Goal: Task Accomplishment & Management: Manage account settings

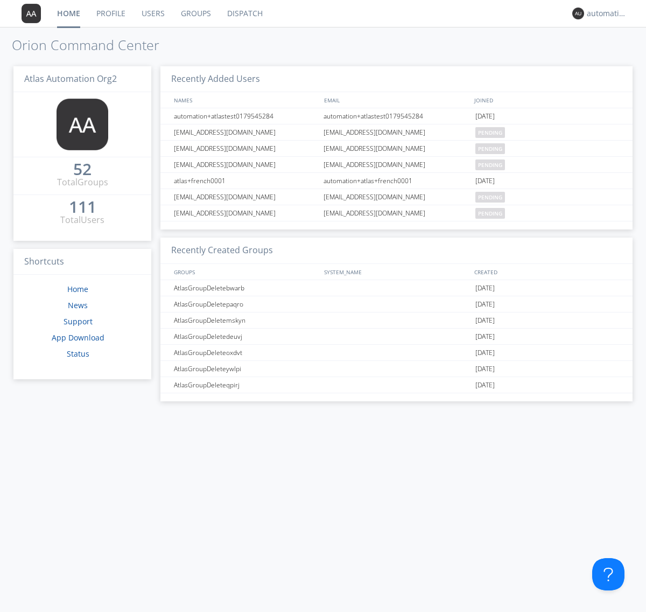
click at [195, 13] on link "Groups" at bounding box center [196, 13] width 46 height 27
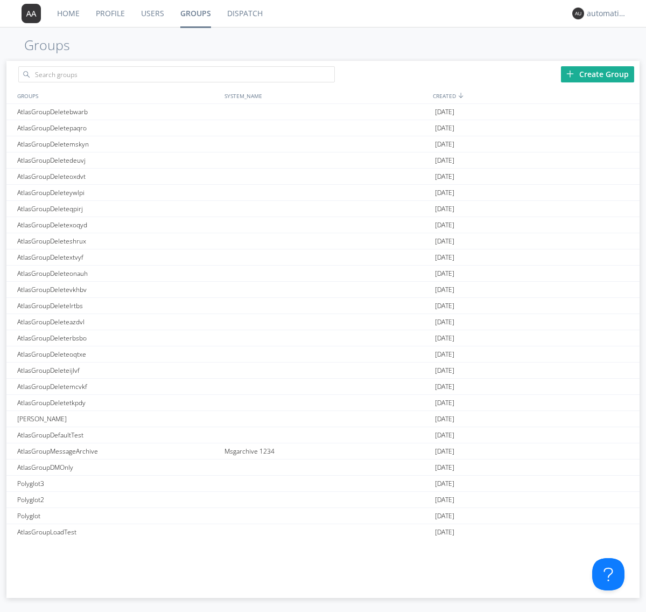
click at [598, 74] on div "Create Group" at bounding box center [597, 74] width 73 height 16
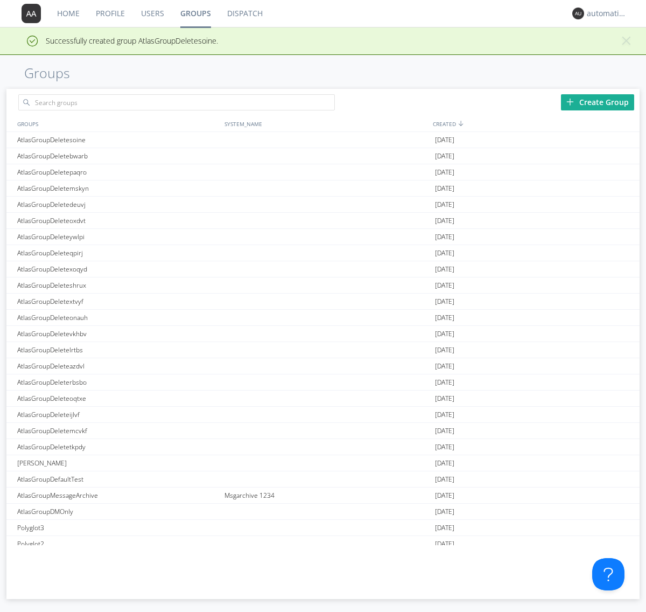
click at [195, 13] on link "Groups" at bounding box center [195, 13] width 47 height 27
type input "AtlasGroupDeletesoine"
click at [152, 13] on link "Users" at bounding box center [152, 13] width 39 height 27
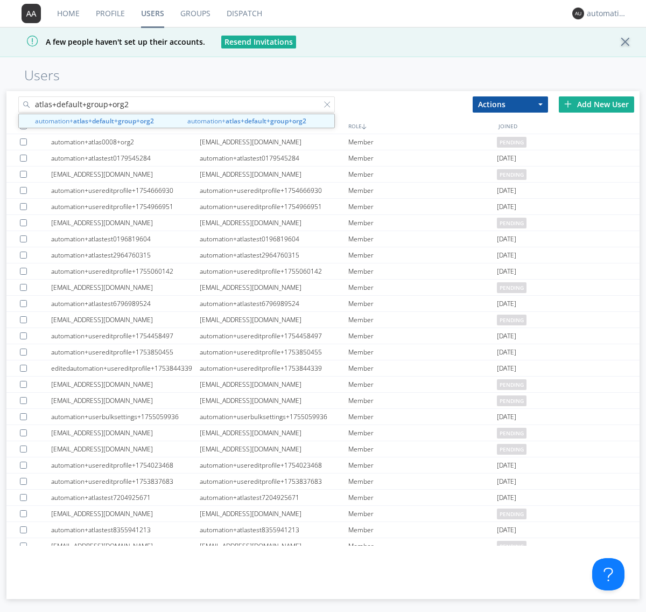
type input "atlas+default+group+org2"
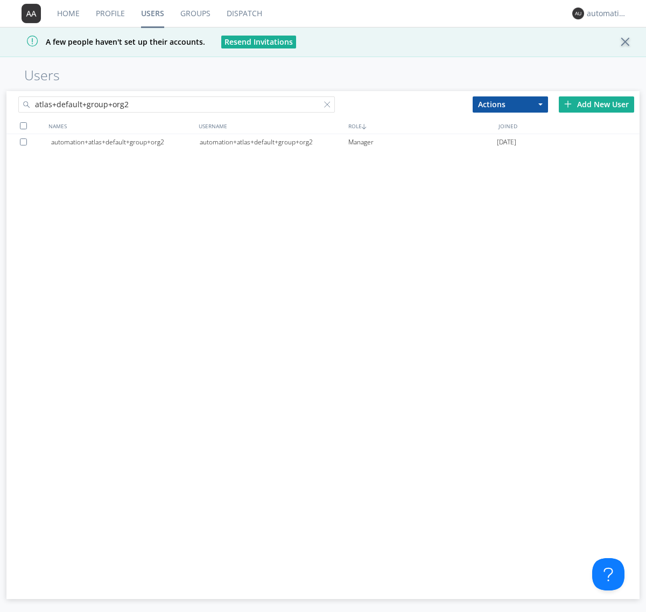
click at [274, 142] on div "automation+atlas+default+group+org2" at bounding box center [274, 142] width 149 height 16
click at [243, 13] on link "Dispatch" at bounding box center [245, 13] width 52 height 27
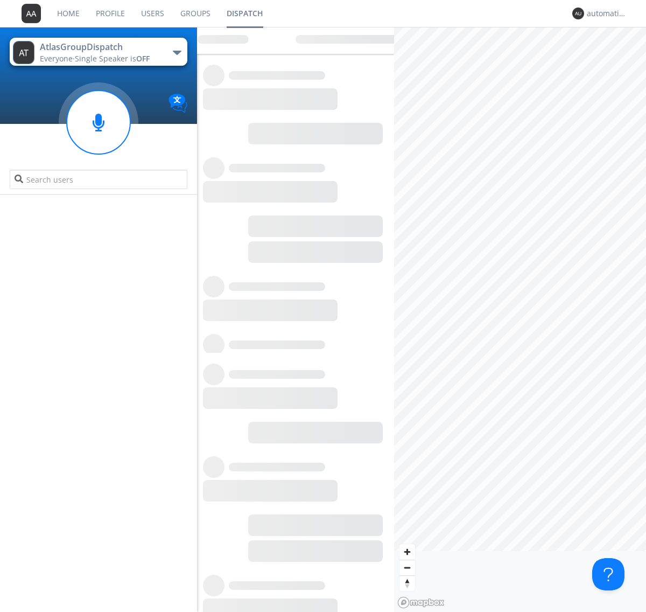
click at [152, 13] on link "Users" at bounding box center [152, 13] width 39 height 27
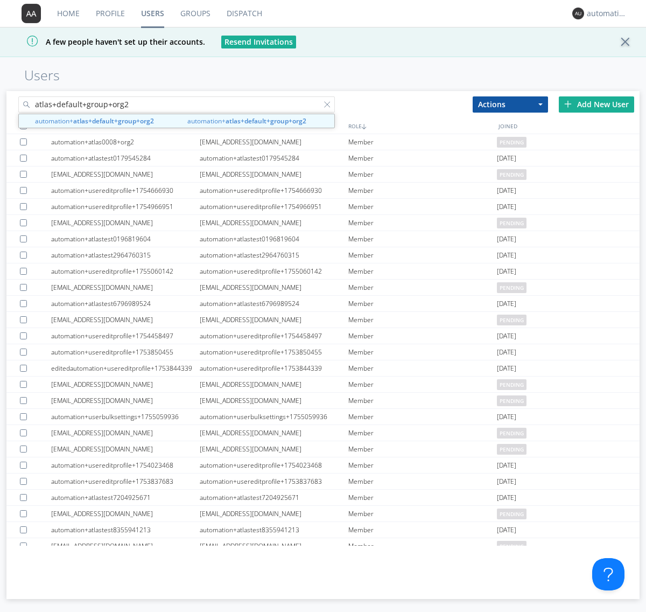
type input "atlas+default+group+org2"
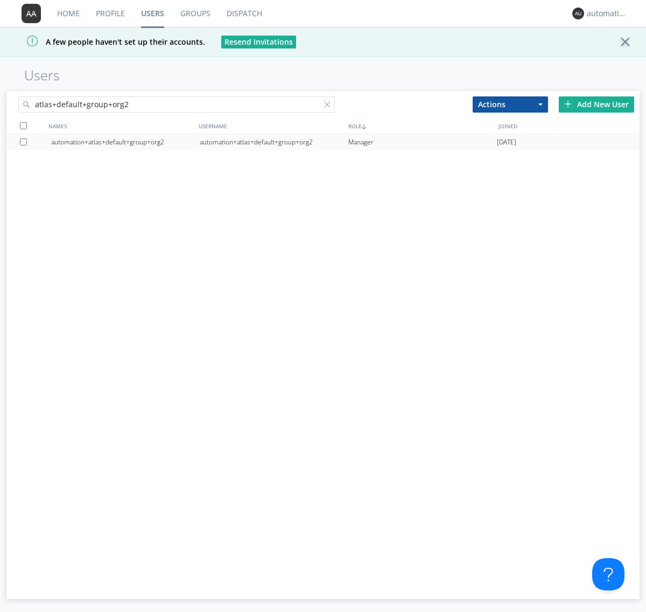
click at [274, 142] on div "automation+atlas+default+group+org2" at bounding box center [274, 142] width 149 height 16
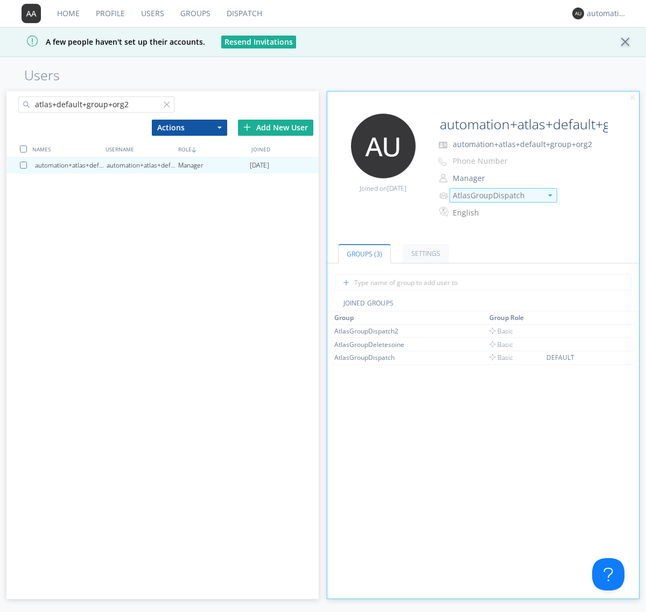
click at [550, 195] on img at bounding box center [550, 195] width 4 height 2
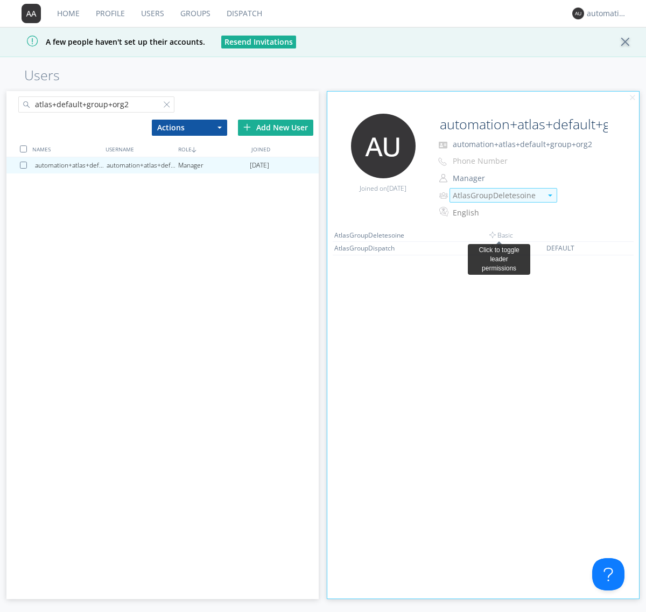
click at [243, 13] on link "Dispatch" at bounding box center [245, 13] width 52 height 27
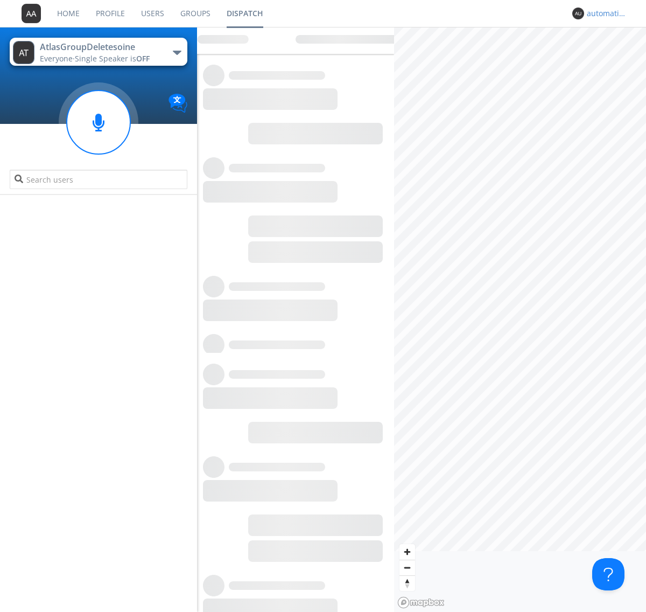
click at [604, 13] on div "automation+atlas+default+group+org2" at bounding box center [607, 13] width 40 height 11
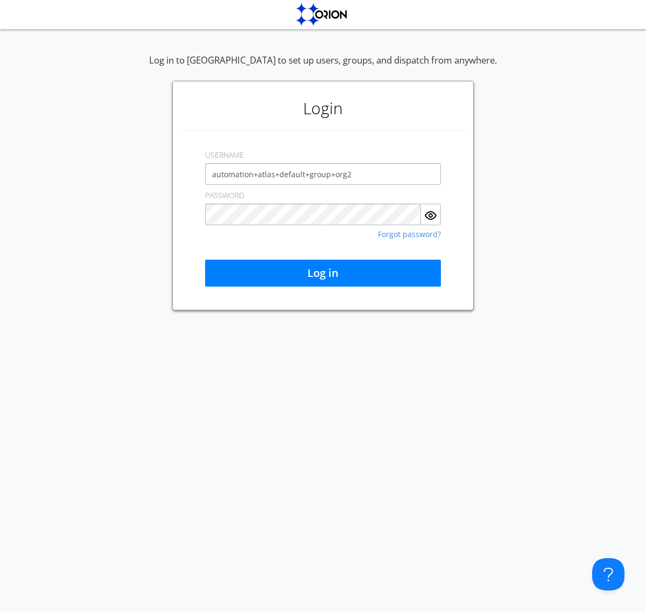
type input "automation+atlas+default+group+org2"
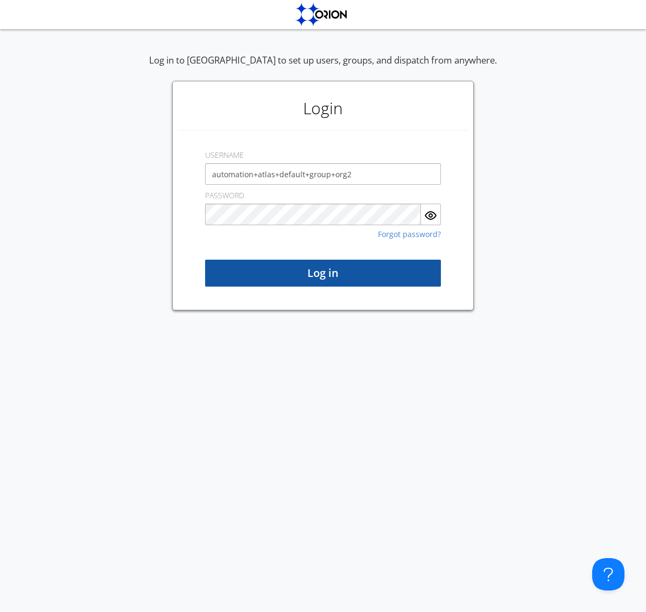
click at [323, 273] on button "Log in" at bounding box center [323, 273] width 236 height 27
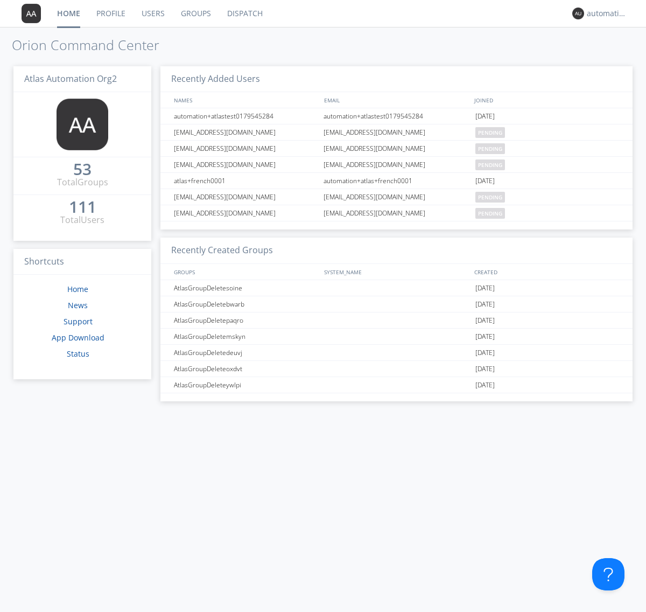
click at [244, 13] on link "Dispatch" at bounding box center [245, 13] width 52 height 27
click at [152, 13] on link "Users" at bounding box center [153, 13] width 39 height 27
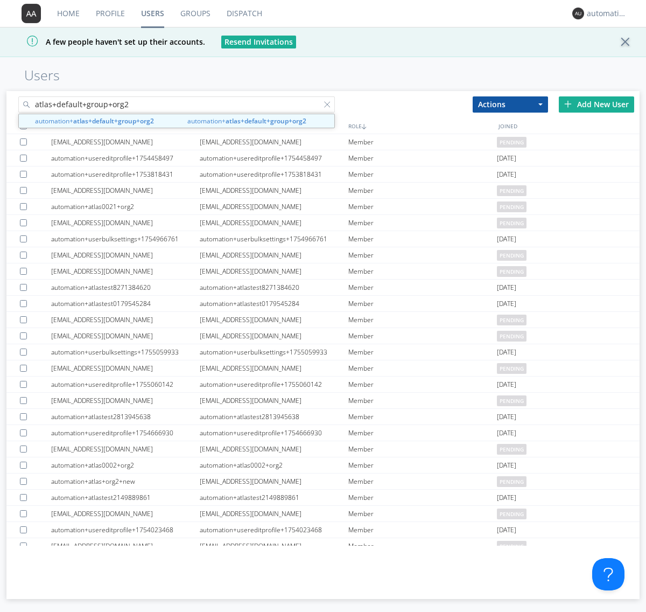
type input "atlas+default+group+org2"
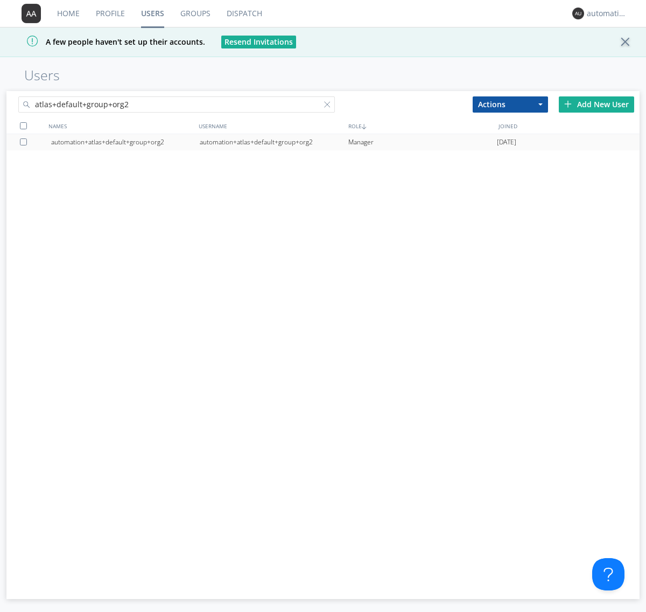
click at [274, 142] on div "automation+atlas+default+group+org2" at bounding box center [274, 142] width 149 height 16
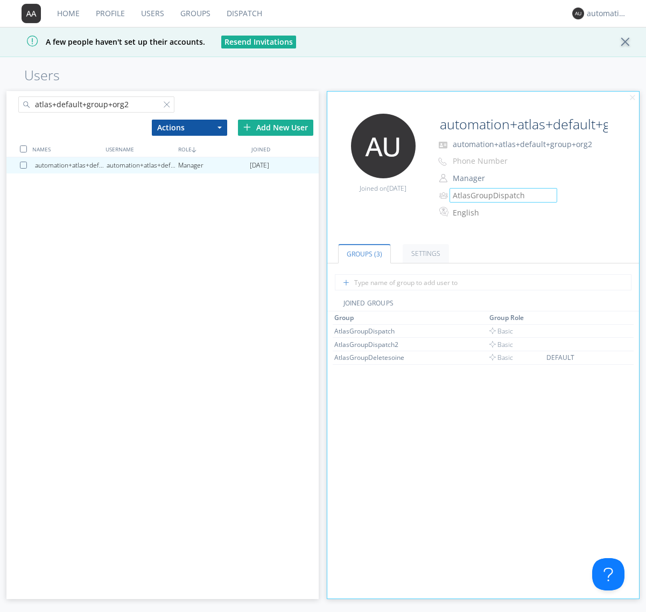
click at [194, 13] on link "Groups" at bounding box center [195, 13] width 46 height 27
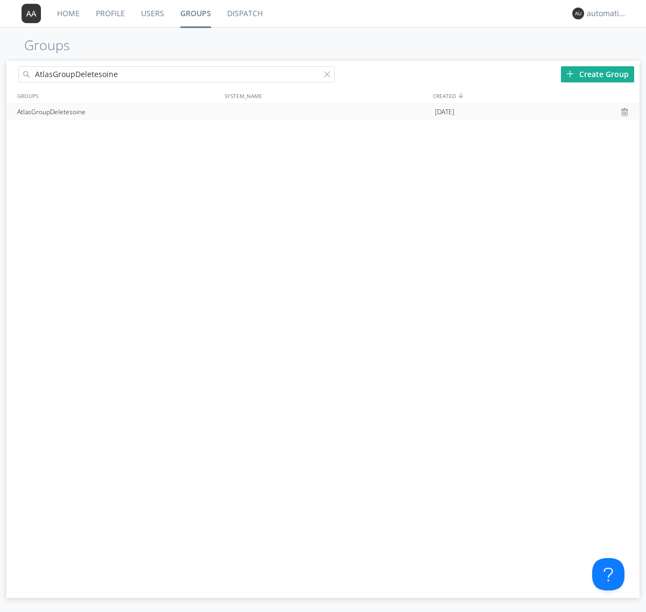
type input "AtlasGroupDeletesoine"
click at [626, 112] on div at bounding box center [626, 112] width 11 height 9
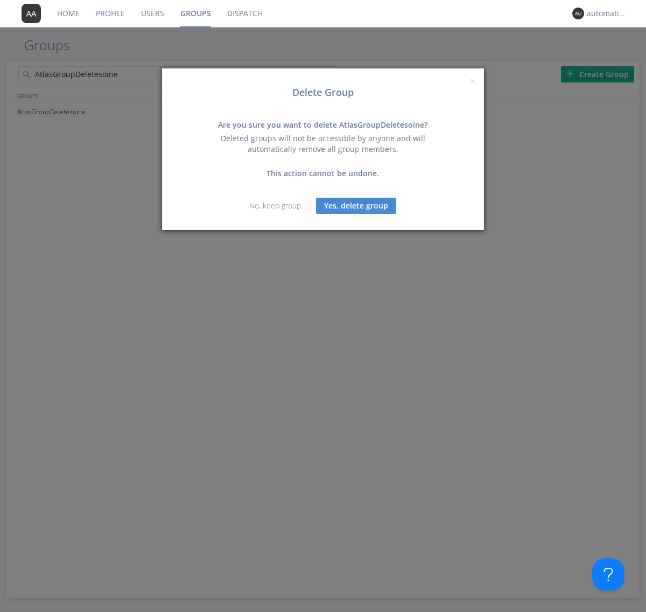
click at [357, 205] on button "Yes, delete group" at bounding box center [356, 206] width 80 height 16
